Goal: Find specific page/section: Find specific page/section

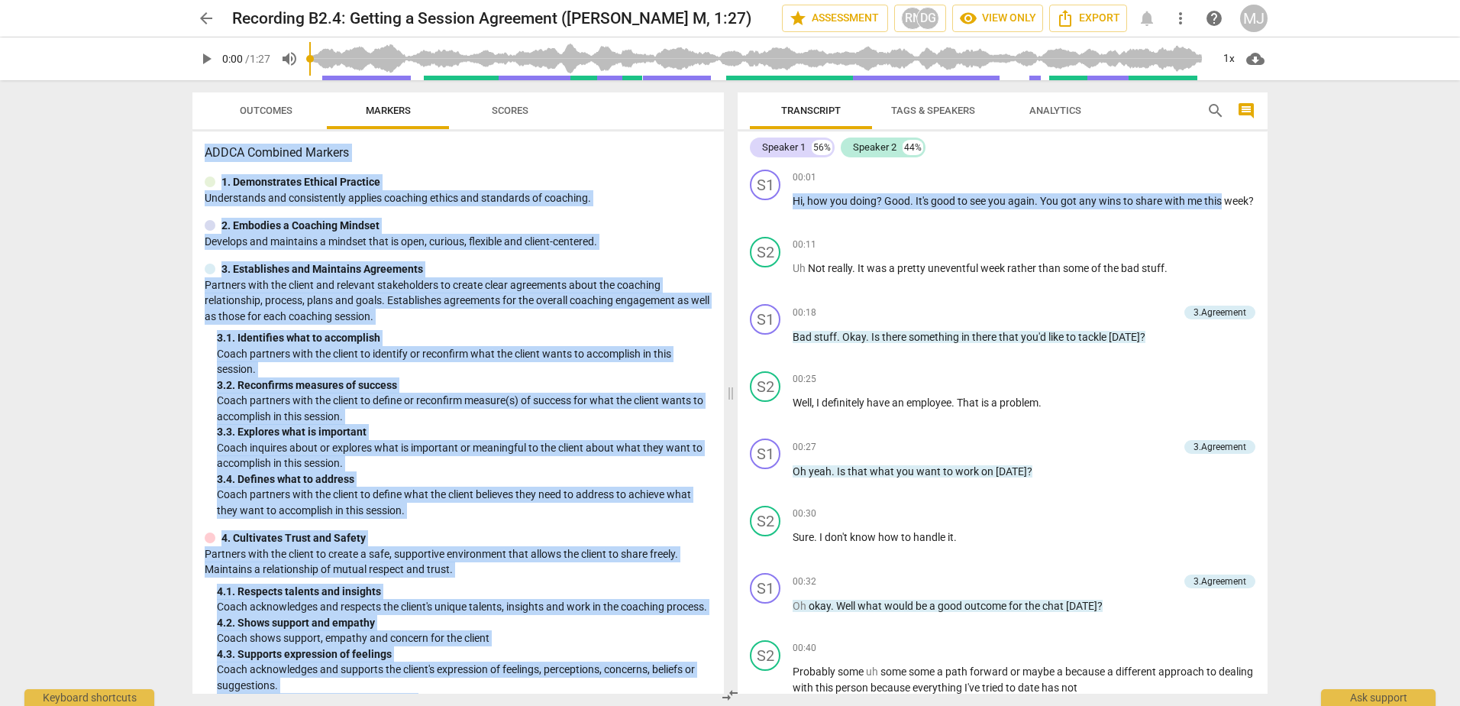
drag, startPoint x: 1261, startPoint y: 204, endPoint x: 1321, endPoint y: 398, distance: 203.1
click at [1321, 398] on div "arrow_back Recording B2.4: Getting a Session Agreement (Caren M, 1:27) star Ass…" at bounding box center [730, 353] width 1460 height 706
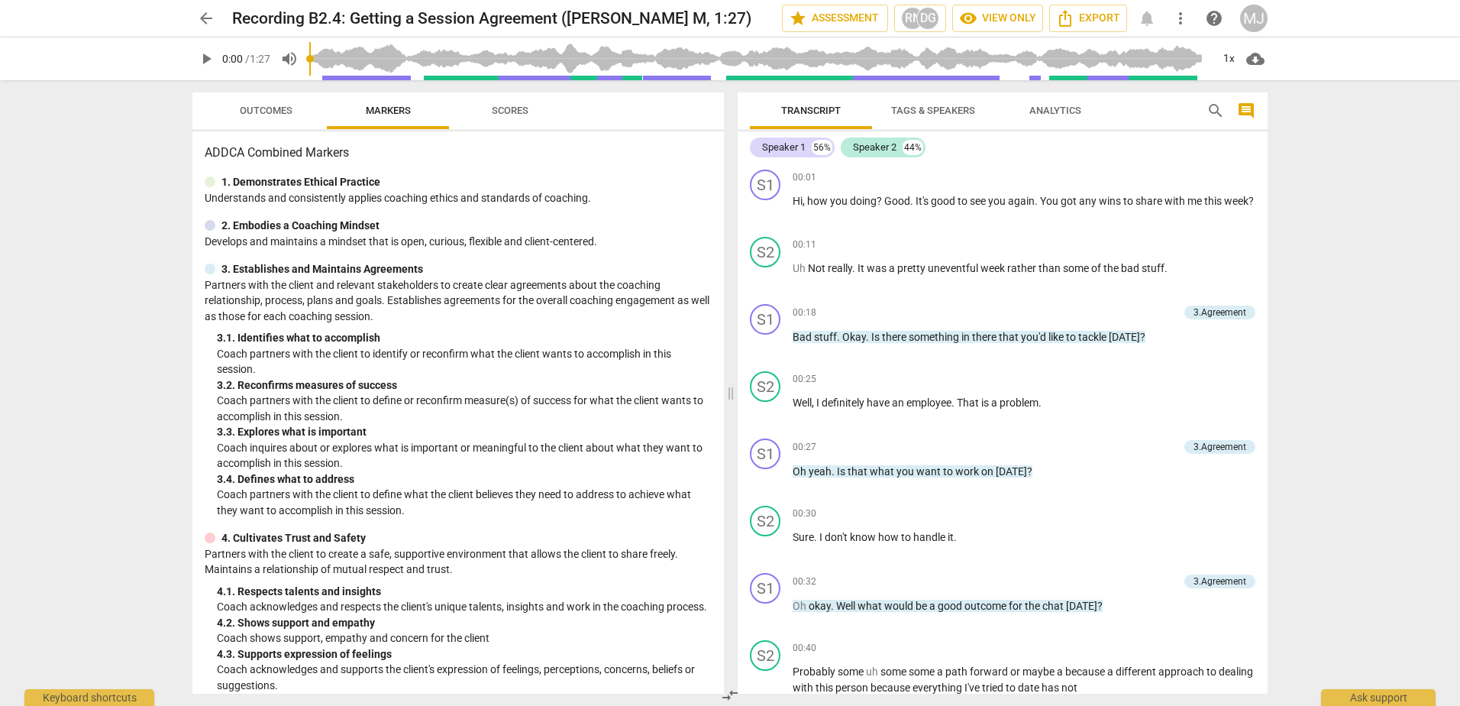
drag, startPoint x: 1321, startPoint y: 398, endPoint x: 1313, endPoint y: 202, distance: 196.4
click at [1313, 202] on div "arrow_back Recording B2.4: Getting a Session Agreement (Caren M, 1:27) star Ass…" at bounding box center [730, 353] width 1460 height 706
click at [202, 26] on span "arrow_back" at bounding box center [206, 18] width 18 height 18
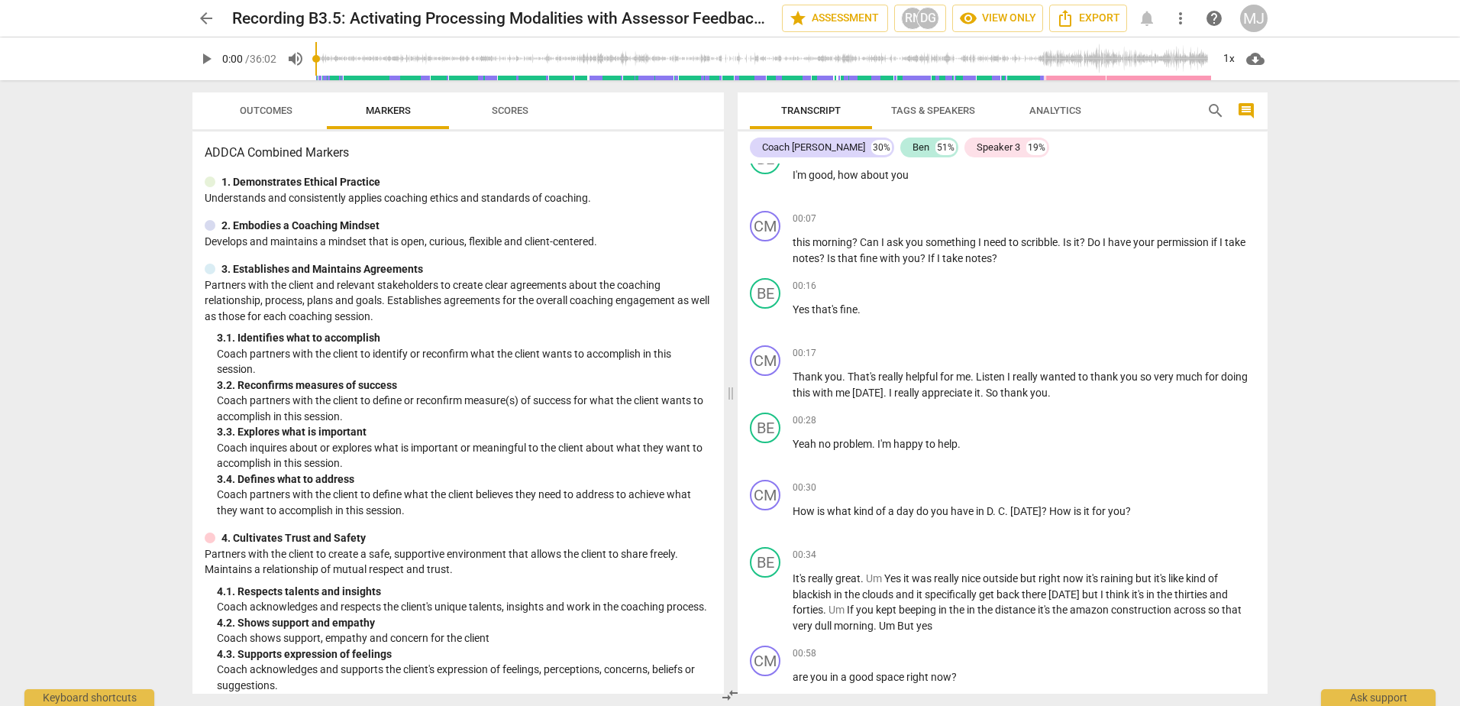
scroll to position [107, 0]
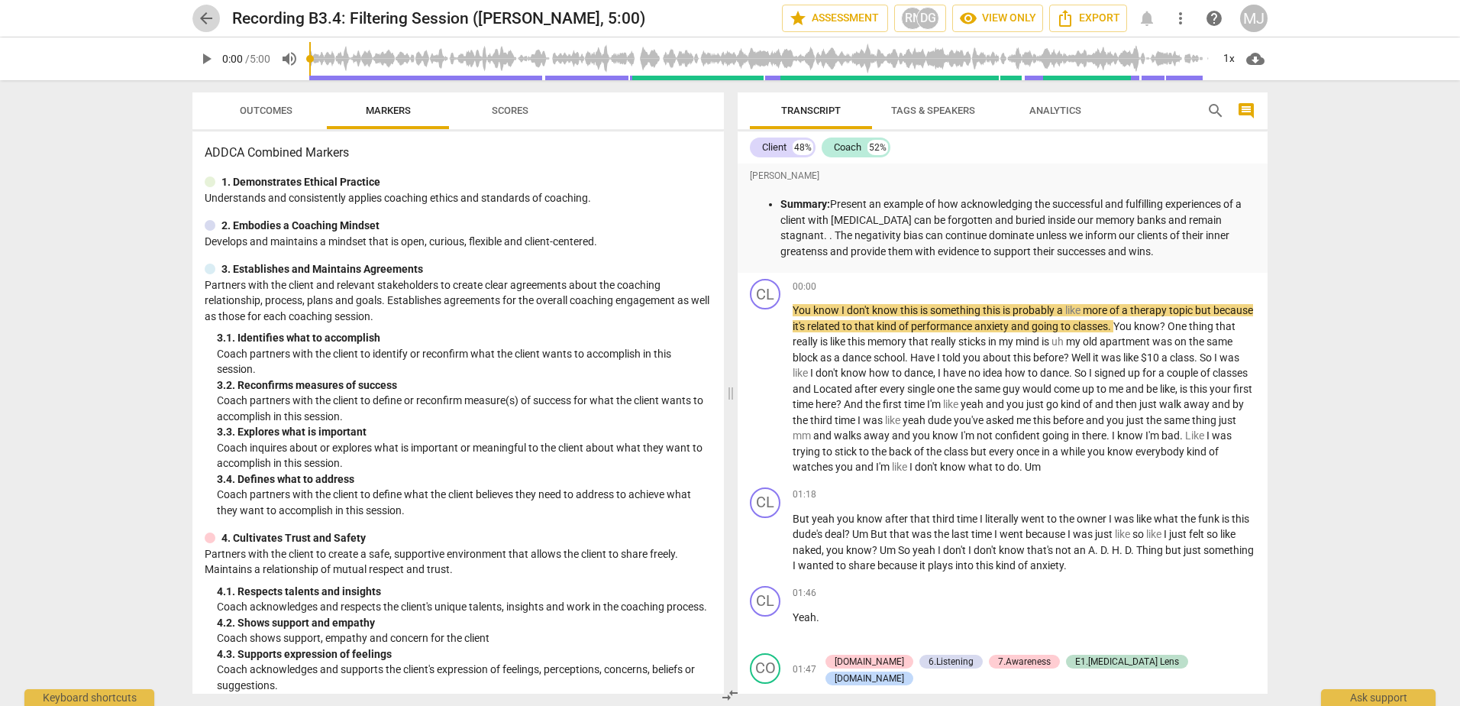
click at [202, 21] on span "arrow_back" at bounding box center [206, 18] width 18 height 18
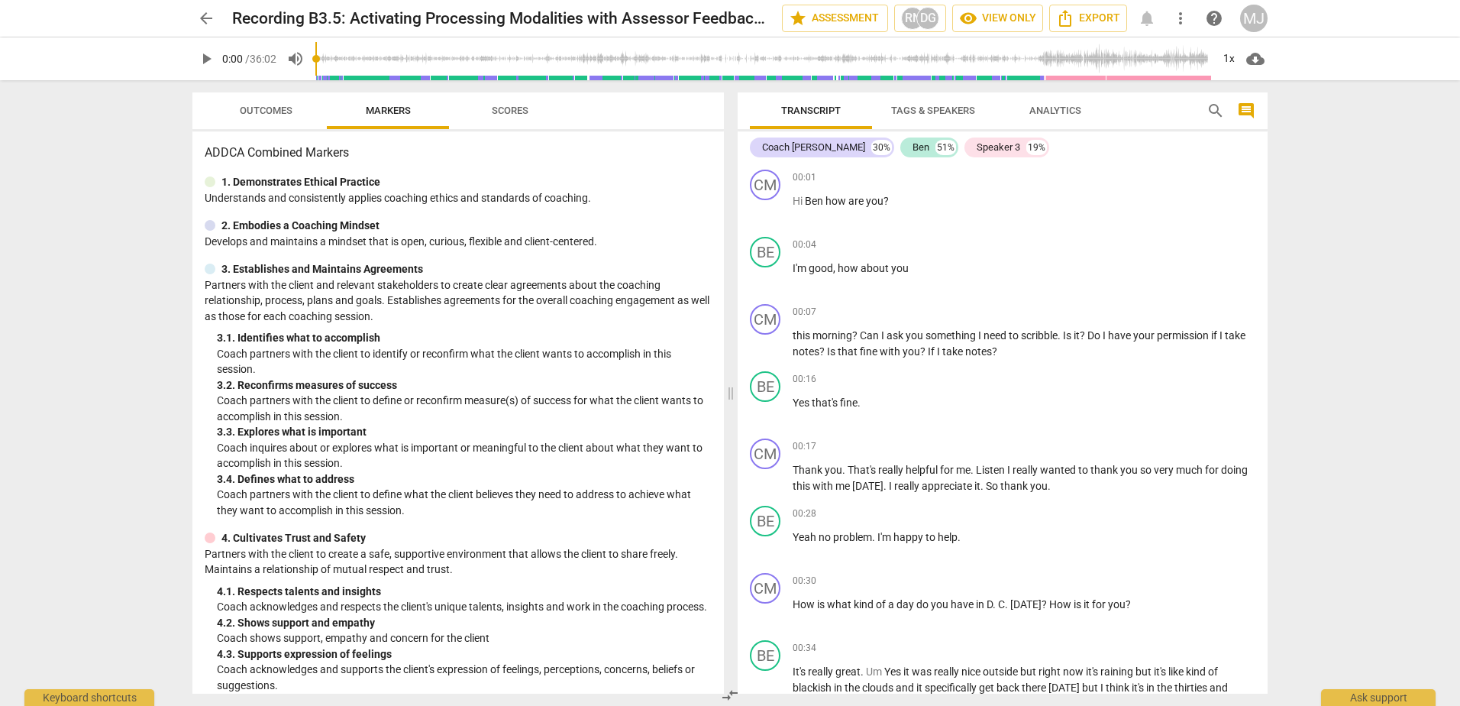
drag, startPoint x: 1261, startPoint y: 182, endPoint x: 1258, endPoint y: 157, distance: 24.7
click at [1258, 157] on div "Coach [PERSON_NAME] 30% [PERSON_NAME] 51% Speaker 3 19% CM play_arrow pause 00:…" at bounding box center [1003, 412] width 530 height 562
drag, startPoint x: 1270, startPoint y: 179, endPoint x: 1273, endPoint y: 211, distance: 32.2
click at [1273, 211] on div "Transcript Tags & Speakers Analytics search comment Coach [PERSON_NAME] 30% [PE…" at bounding box center [1005, 392] width 548 height 625
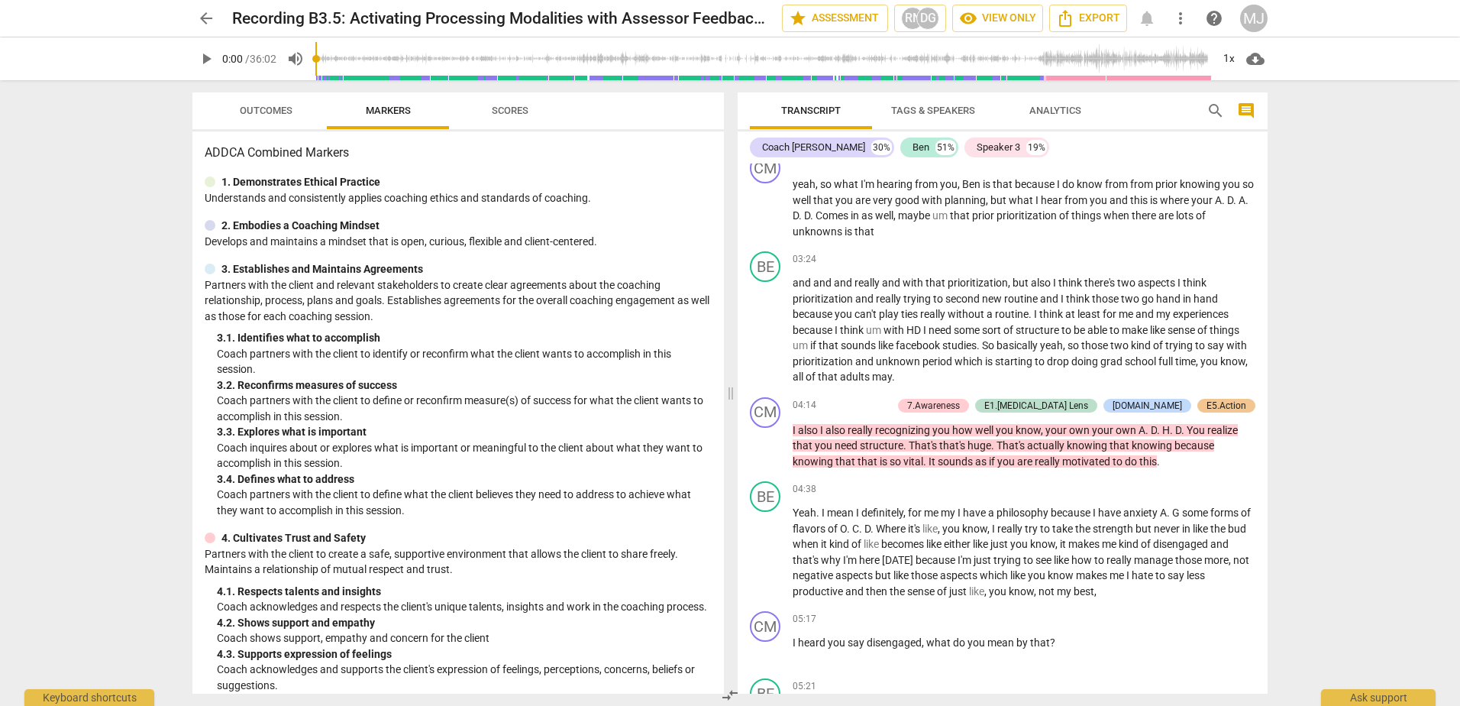
scroll to position [1122, 0]
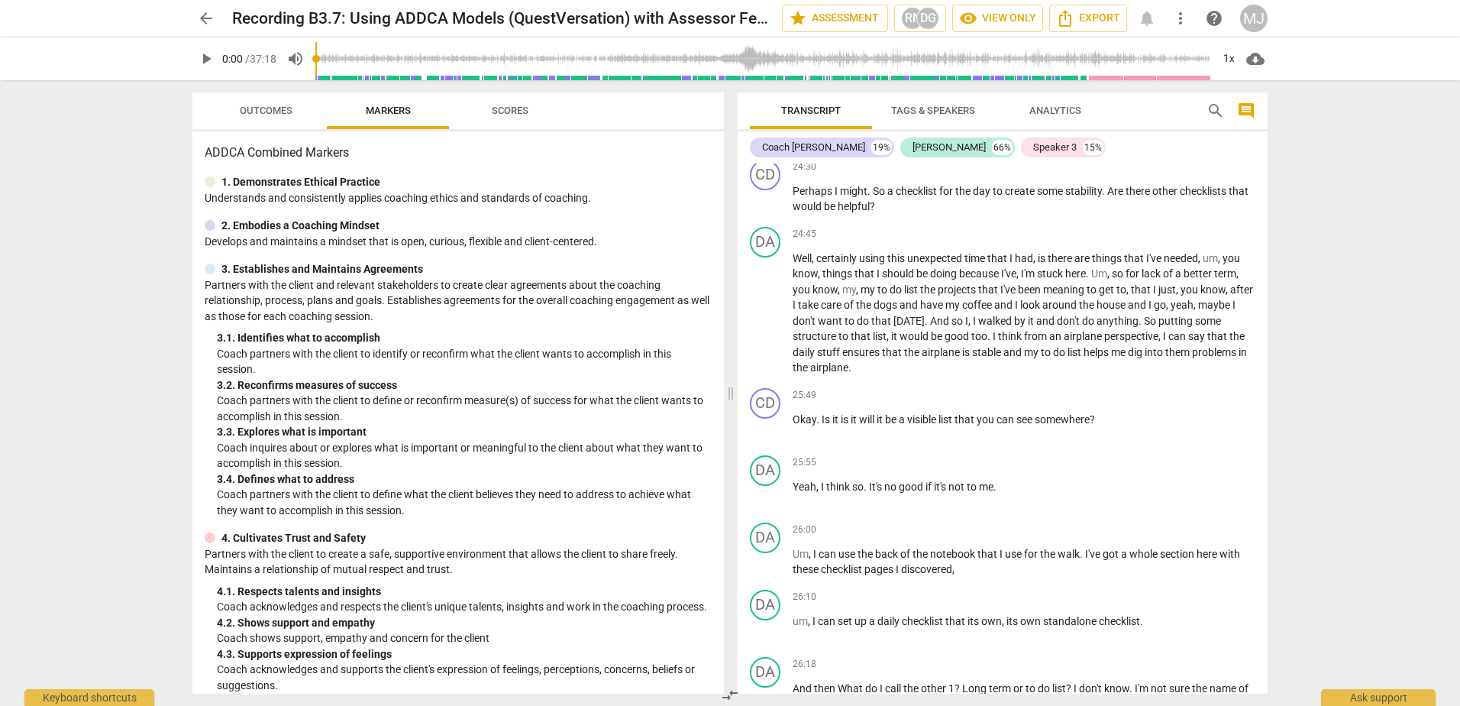
scroll to position [7433, 0]
